Goal: Task Accomplishment & Management: Use online tool/utility

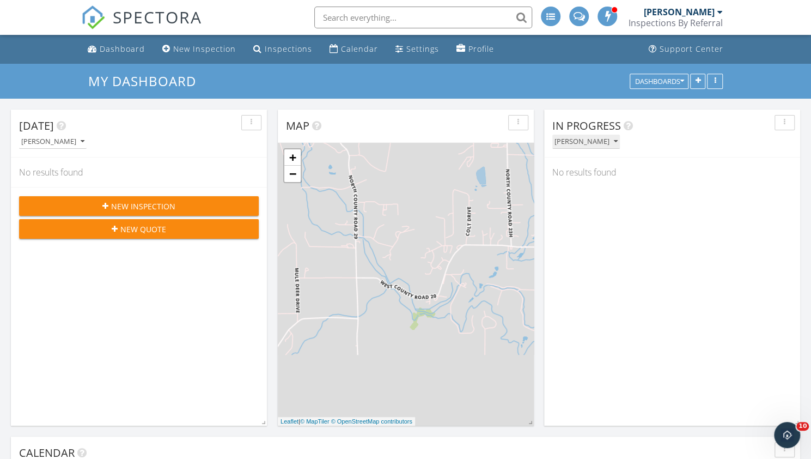
click at [576, 140] on div "[PERSON_NAME]" at bounding box center [585, 142] width 63 height 8
click at [345, 52] on div "Calendar" at bounding box center [359, 49] width 37 height 10
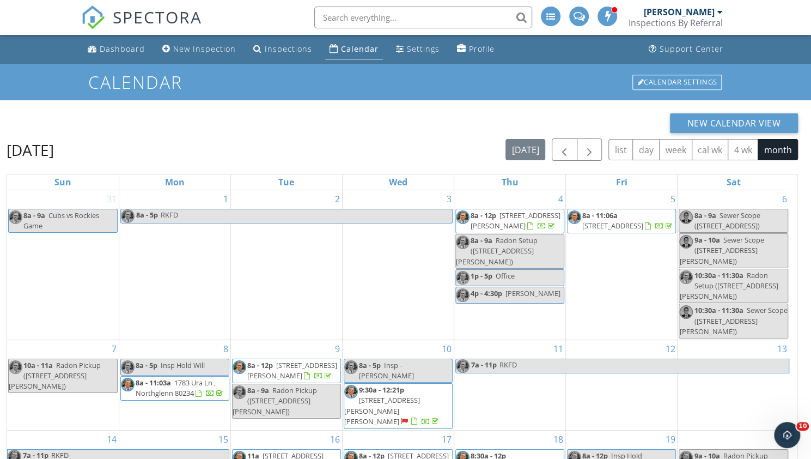
click at [530, 382] on div "11 7a - 11p RKFD" at bounding box center [509, 385] width 111 height 90
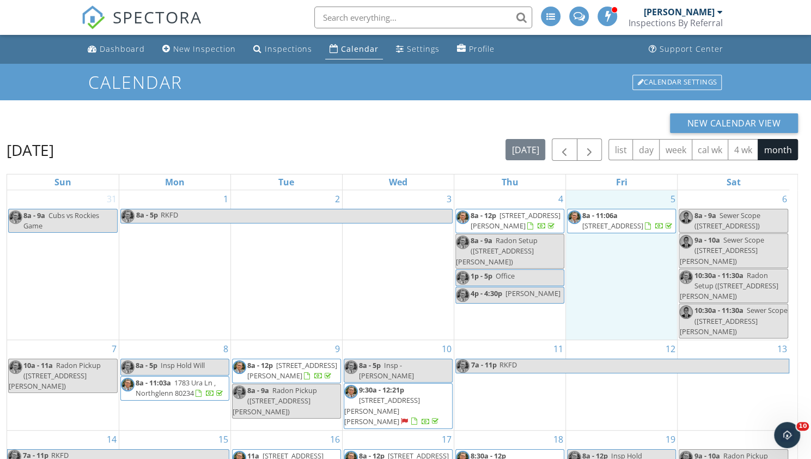
click at [635, 282] on div "5 8a - 11:06a 2910 45th Ave , Greeley 80634" at bounding box center [621, 264] width 111 height 149
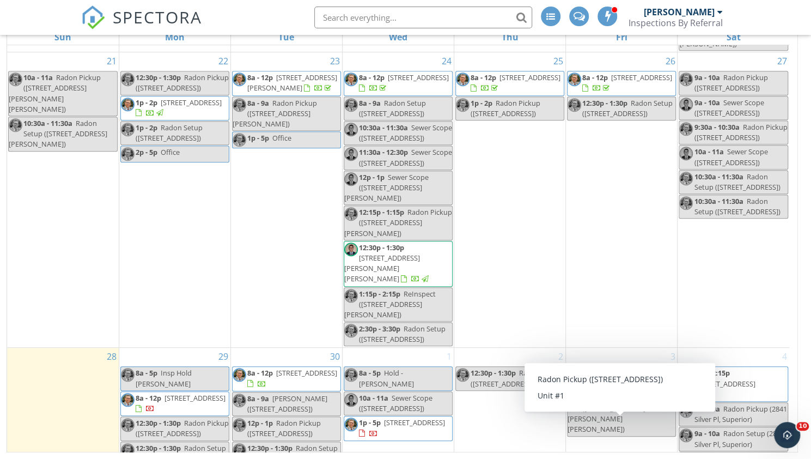
scroll to position [346, 0]
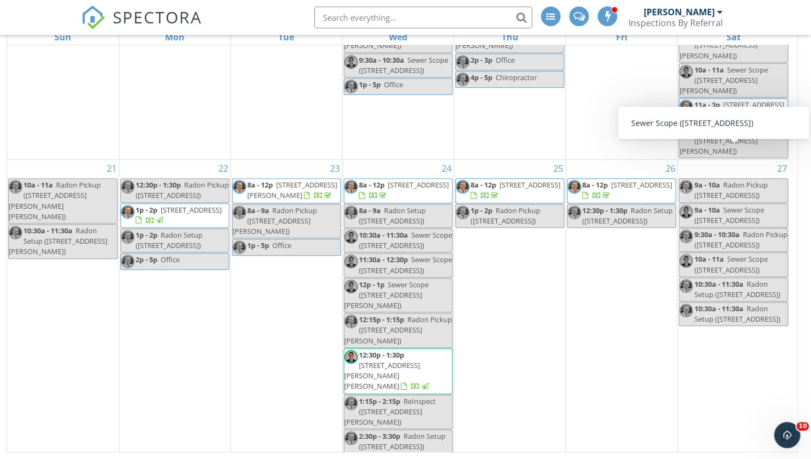
click at [727, 205] on div "9a - 10a Sewer Scope (2986 Purgatory Creek Dr , Loveland)" at bounding box center [733, 215] width 108 height 21
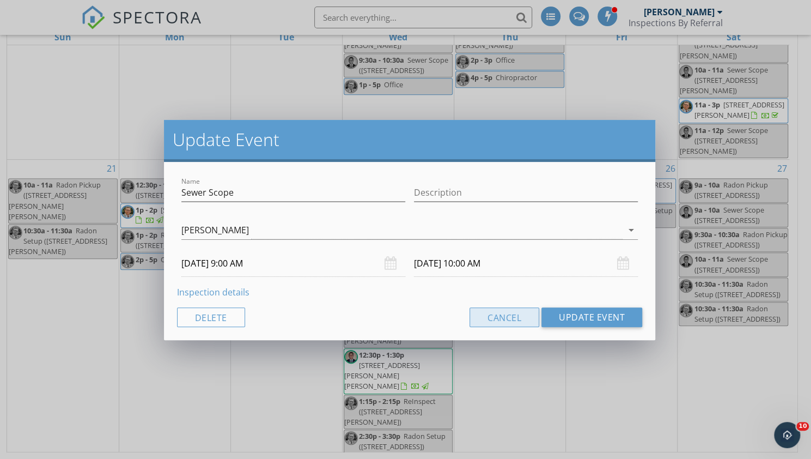
click at [516, 315] on button "Cancel" at bounding box center [504, 317] width 70 height 20
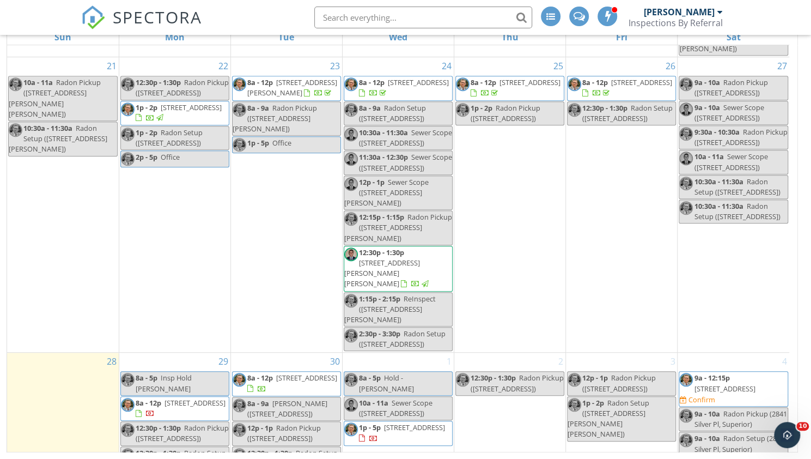
scroll to position [454, 0]
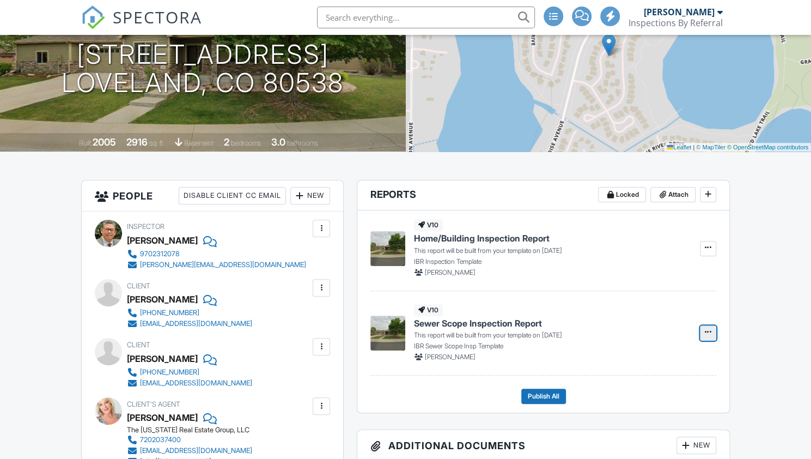
click at [713, 330] on button at bounding box center [708, 332] width 16 height 15
click at [659, 362] on input "Build Now" at bounding box center [653, 361] width 111 height 25
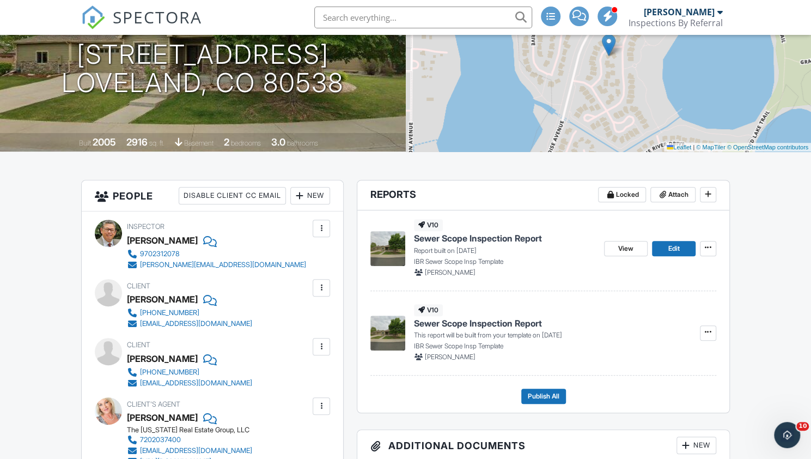
click at [514, 236] on span "Sewer Scope Inspection Report" at bounding box center [478, 238] width 128 height 12
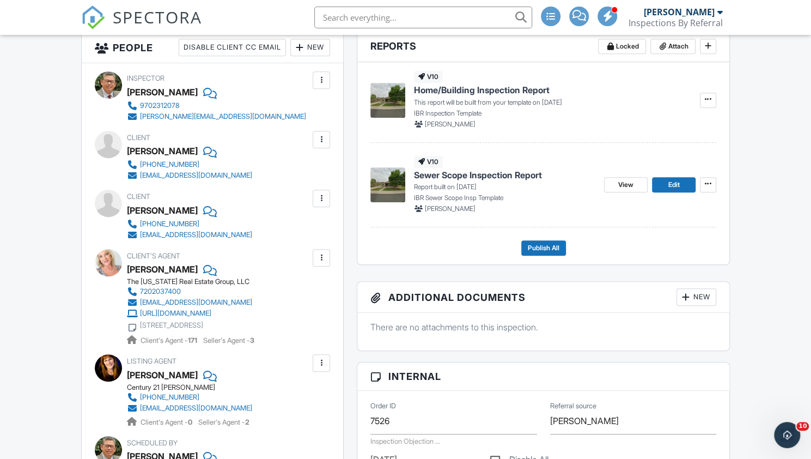
scroll to position [304, 0]
